Goal: Information Seeking & Learning: Learn about a topic

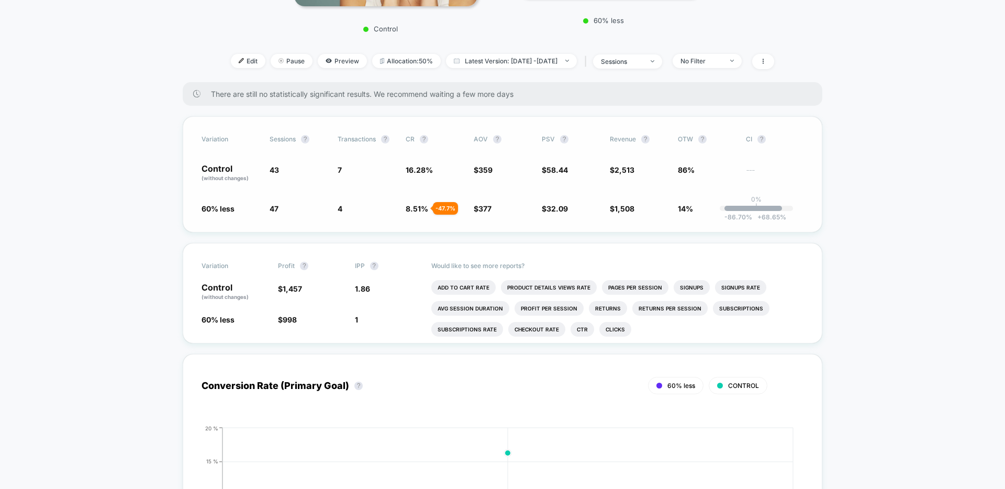
scroll to position [295, 0]
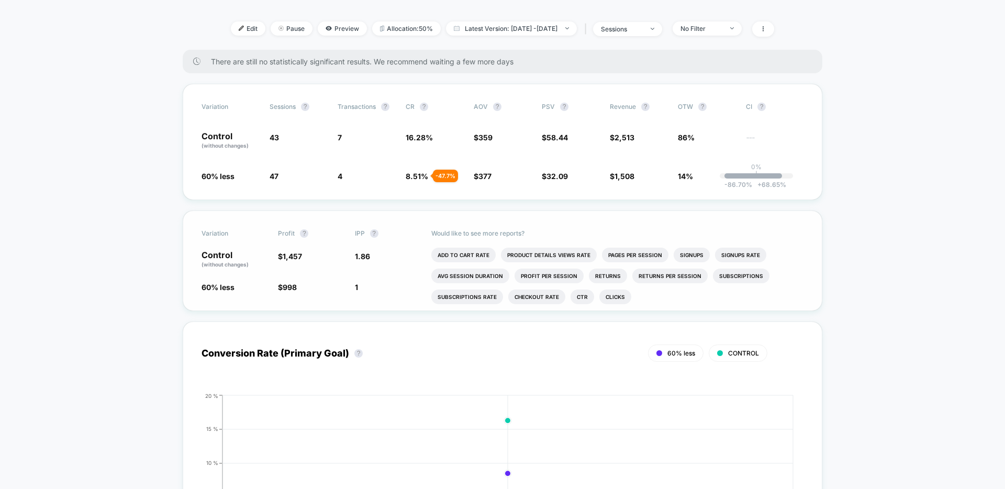
scroll to position [258, 0]
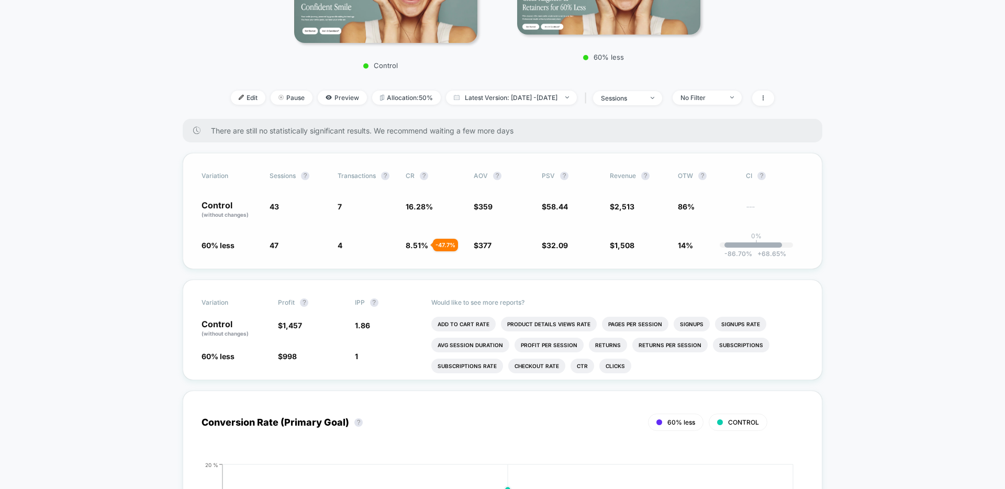
click at [571, 191] on div "Variation Sessions ? Transactions ? CR ? AOV ? PSV ? Revenue ? OTW ? CI ? Contr…" at bounding box center [503, 211] width 640 height 116
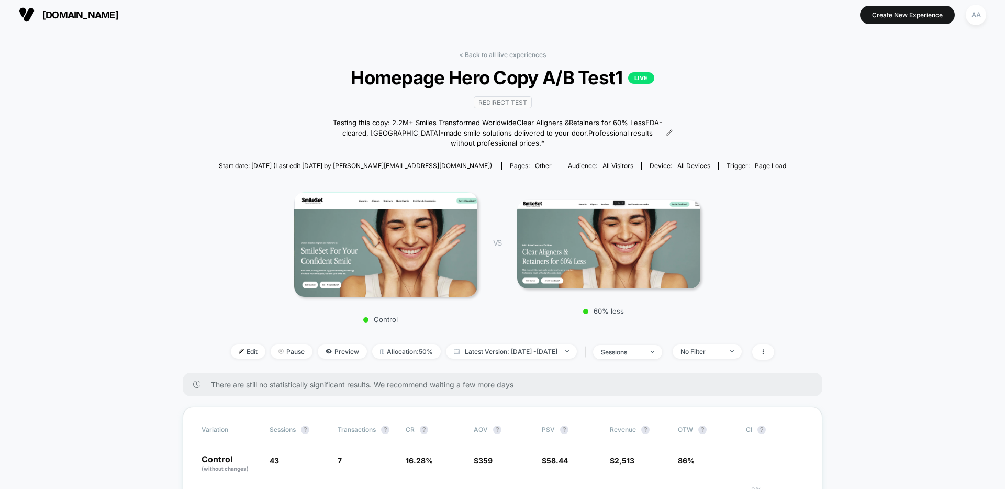
scroll to position [4, 0]
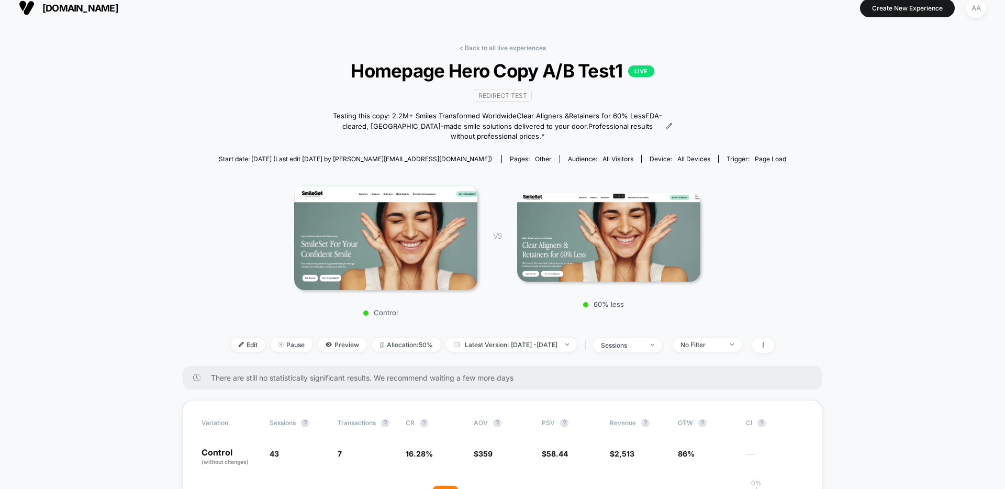
scroll to position [0, 0]
